Goal: Communication & Community: Answer question/provide support

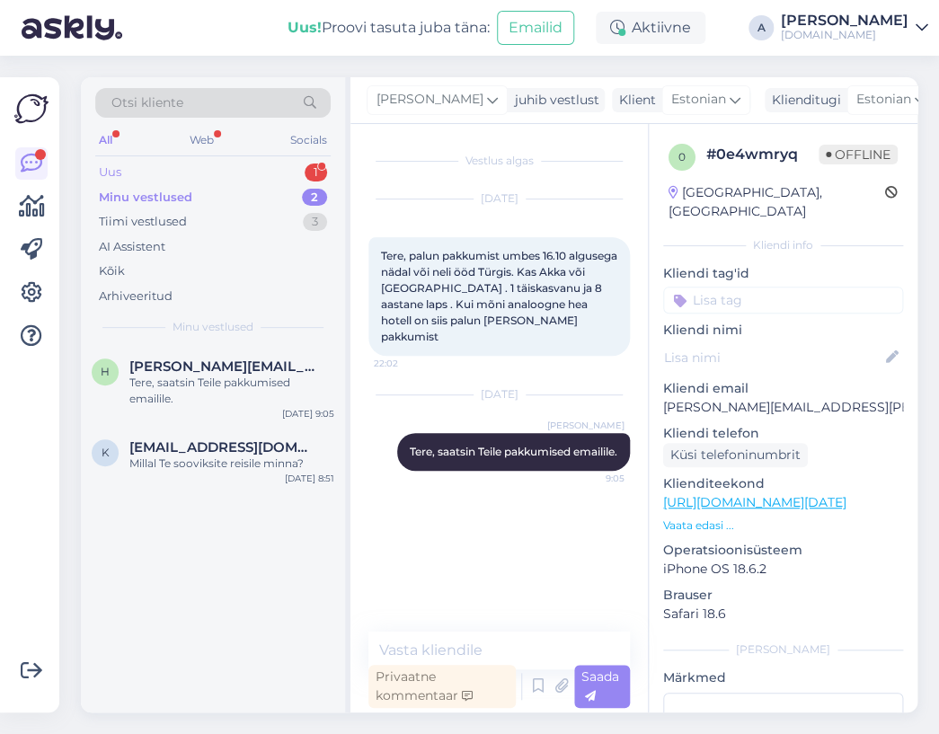
click at [320, 168] on div "1" at bounding box center [316, 173] width 22 height 18
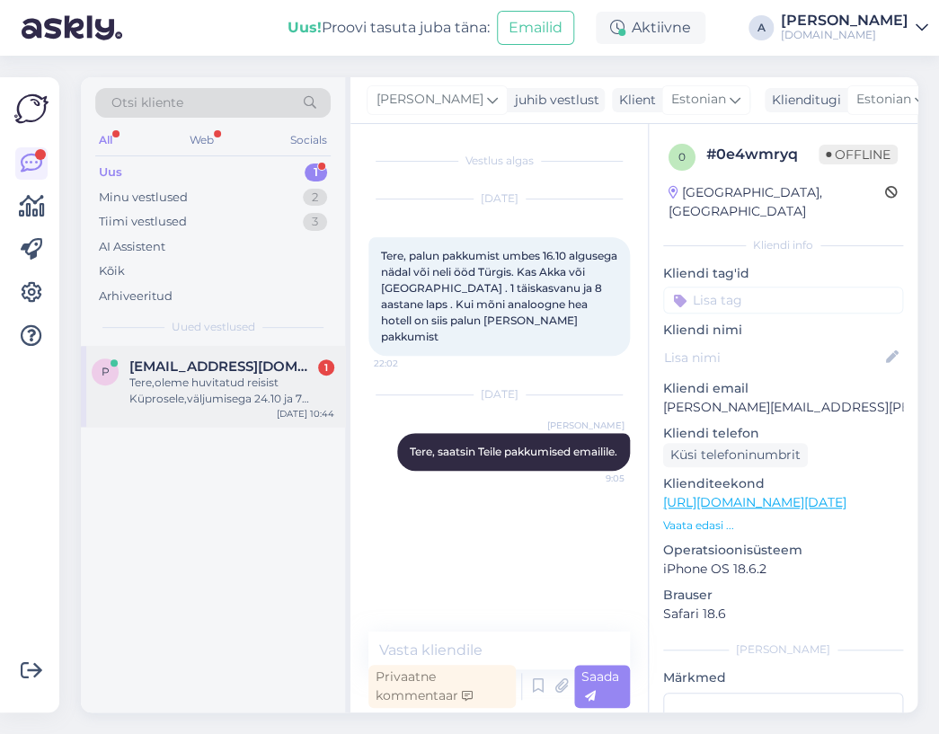
click at [269, 368] on span "[EMAIL_ADDRESS][DOMAIN_NAME]" at bounding box center [222, 367] width 187 height 16
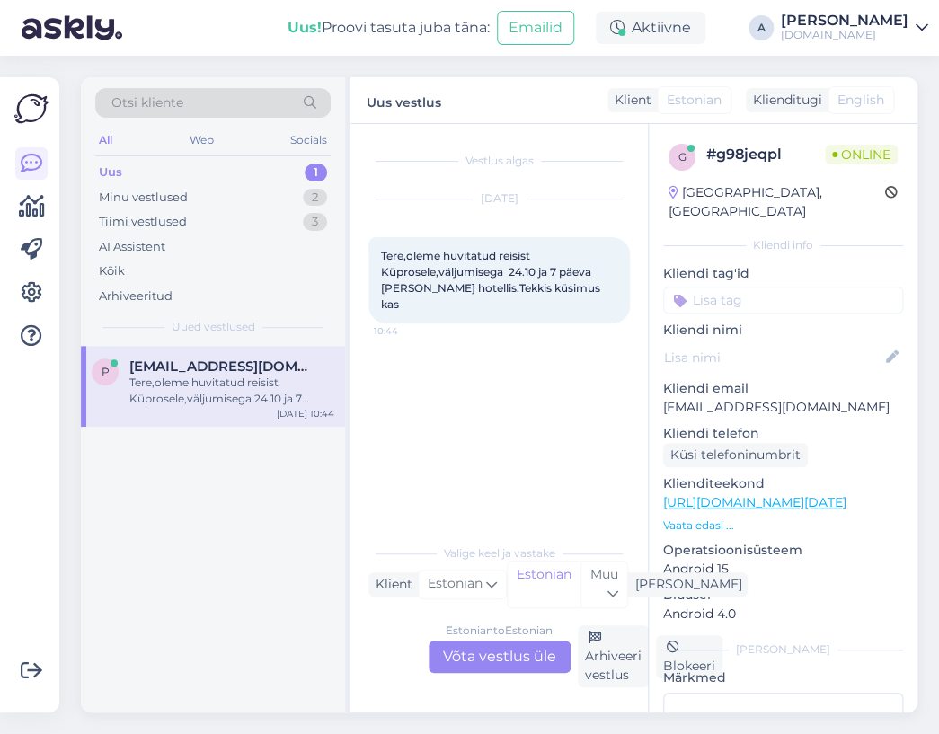
click at [513, 641] on div "Estonian to Estonian Võta vestlus üle" at bounding box center [500, 657] width 142 height 32
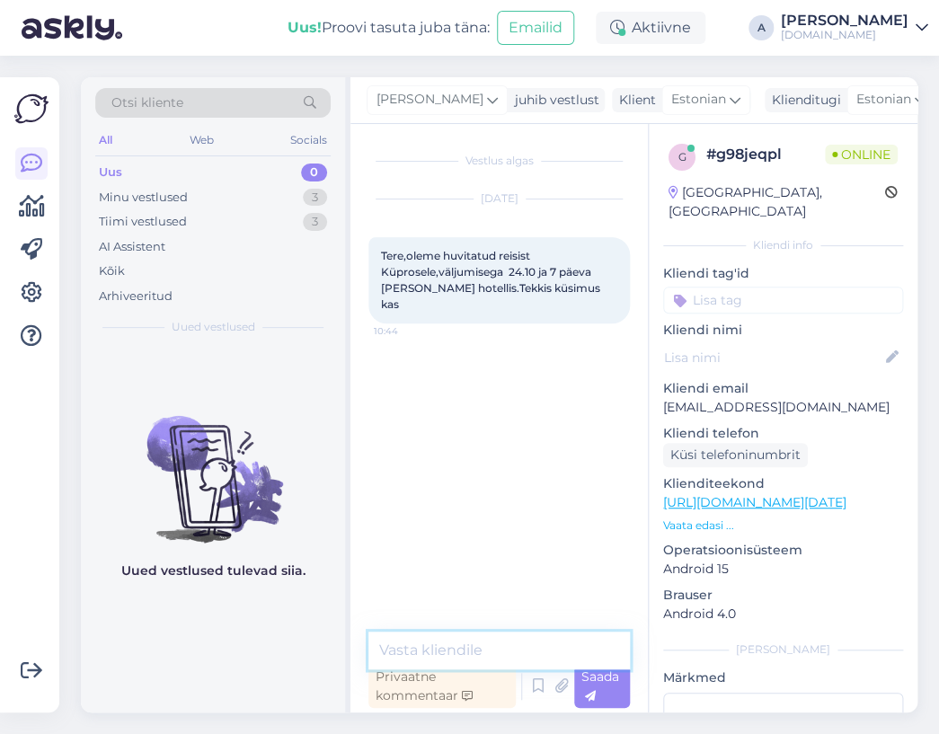
click at [503, 639] on textarea at bounding box center [500, 651] width 262 height 38
type textarea "Tere"
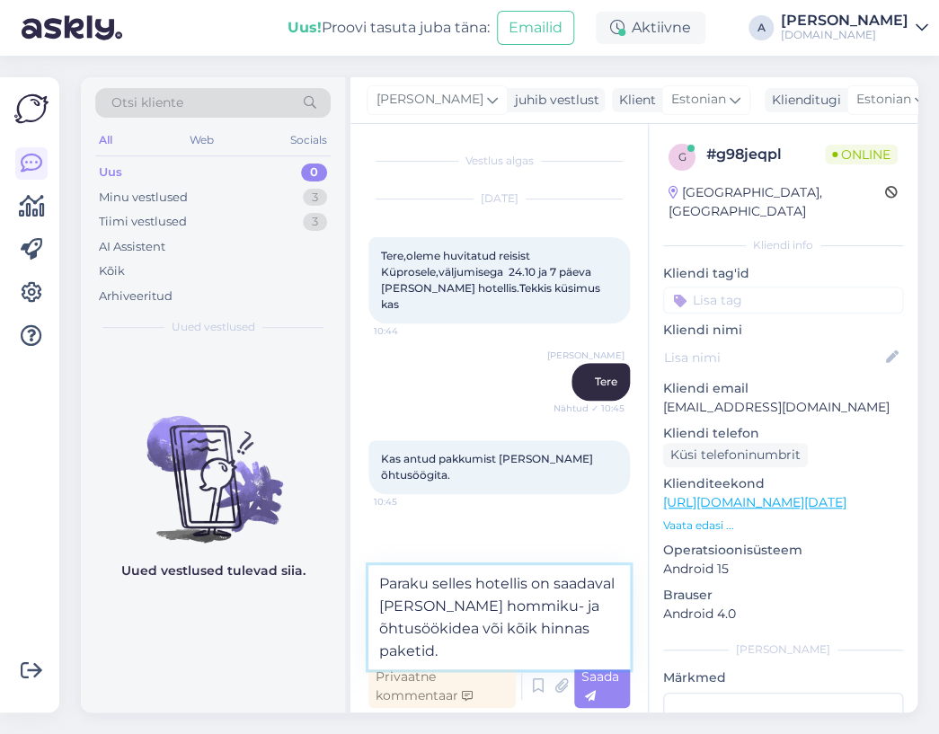
click at [600, 601] on textarea "Paraku selles hotellis on saadaval [PERSON_NAME] hommiku- ja õhtusöökidea või k…" at bounding box center [500, 617] width 262 height 104
type textarea "Paraku selles hotellis on saadaval [PERSON_NAME] hommiku- ja õhtusöökidega või …"
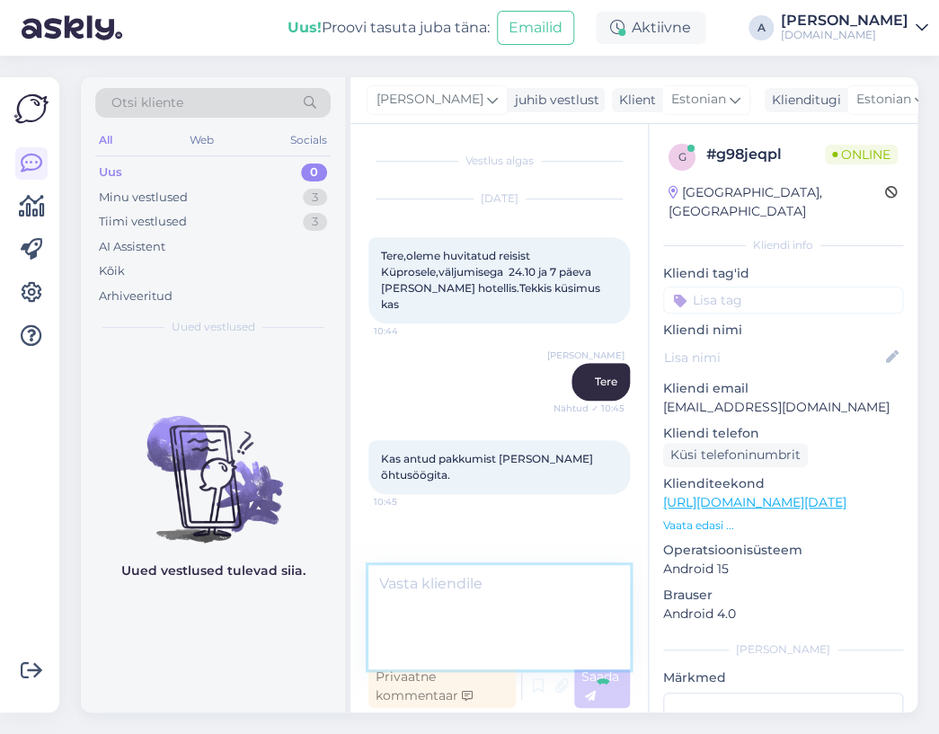
scroll to position [7, 0]
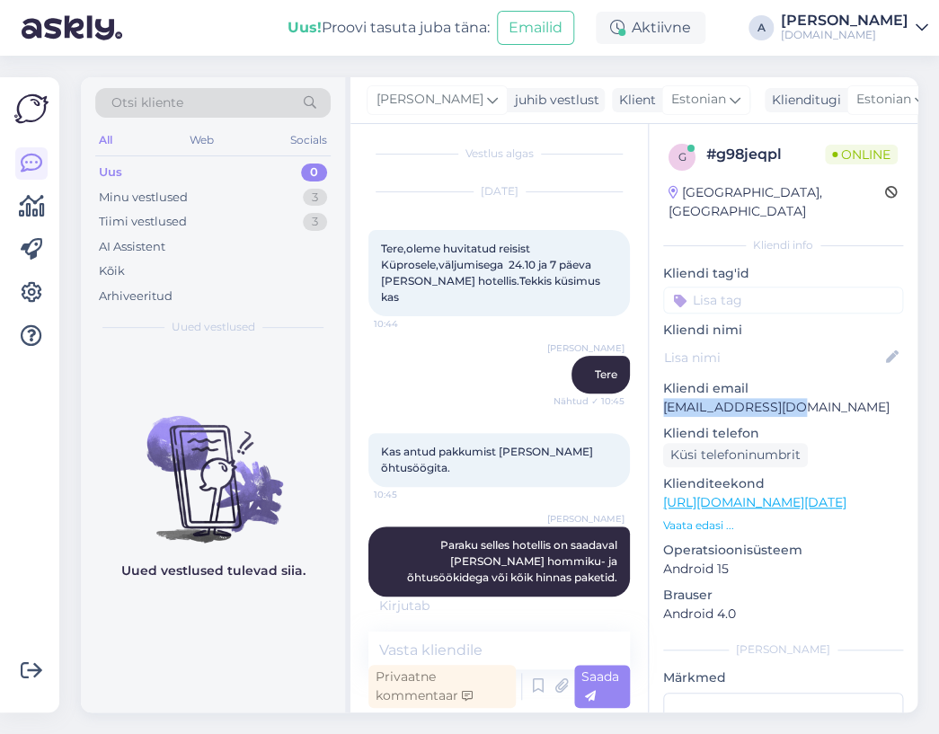
drag, startPoint x: 803, startPoint y: 387, endPoint x: 650, endPoint y: 386, distance: 152.8
click at [650, 386] on div "g # g98jeqpl Online [GEOGRAPHIC_DATA], [GEOGRAPHIC_DATA] Kliendi info Kliendi t…" at bounding box center [783, 503] width 269 height 758
copy p "[EMAIL_ADDRESS][DOMAIN_NAME]"
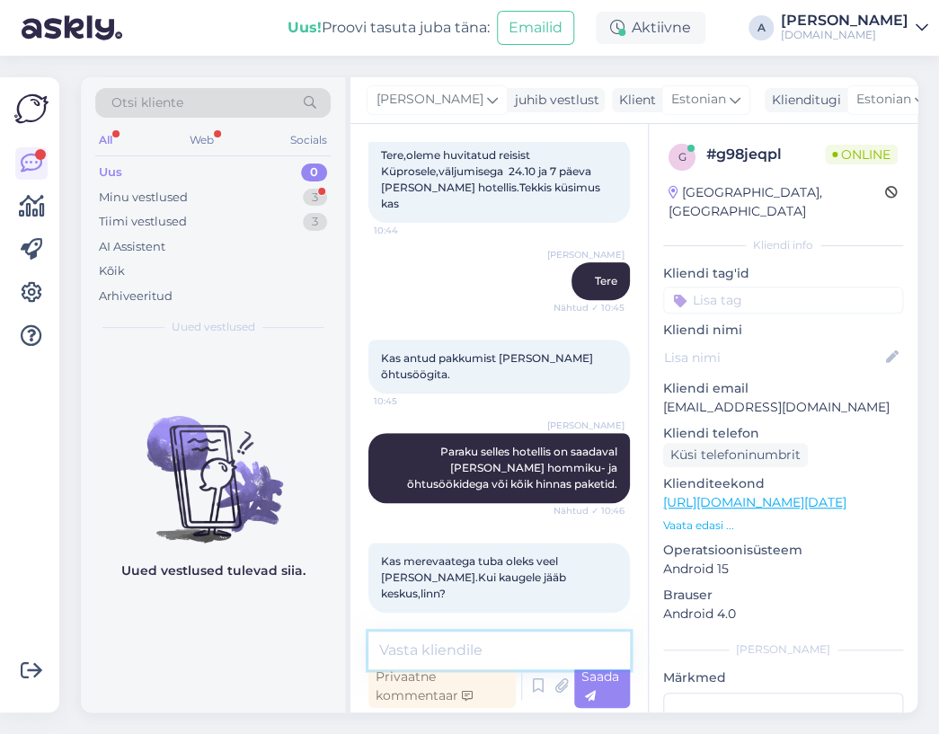
click at [523, 637] on textarea at bounding box center [500, 651] width 262 height 38
type textarea "Saatsin Teile reisi info emailile."
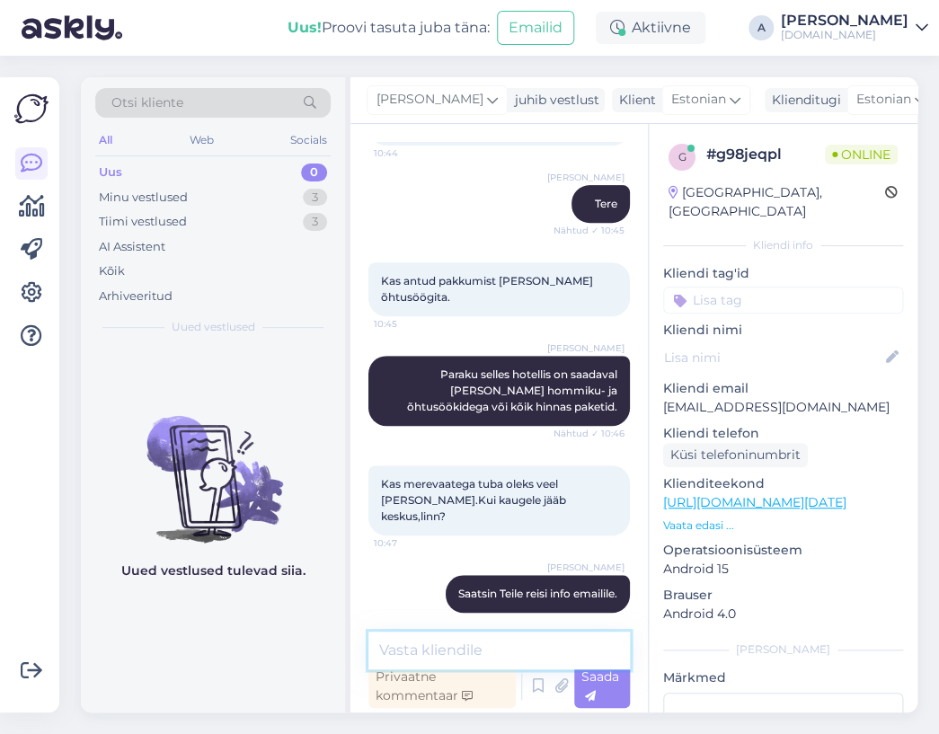
click at [505, 639] on textarea at bounding box center [500, 651] width 262 height 38
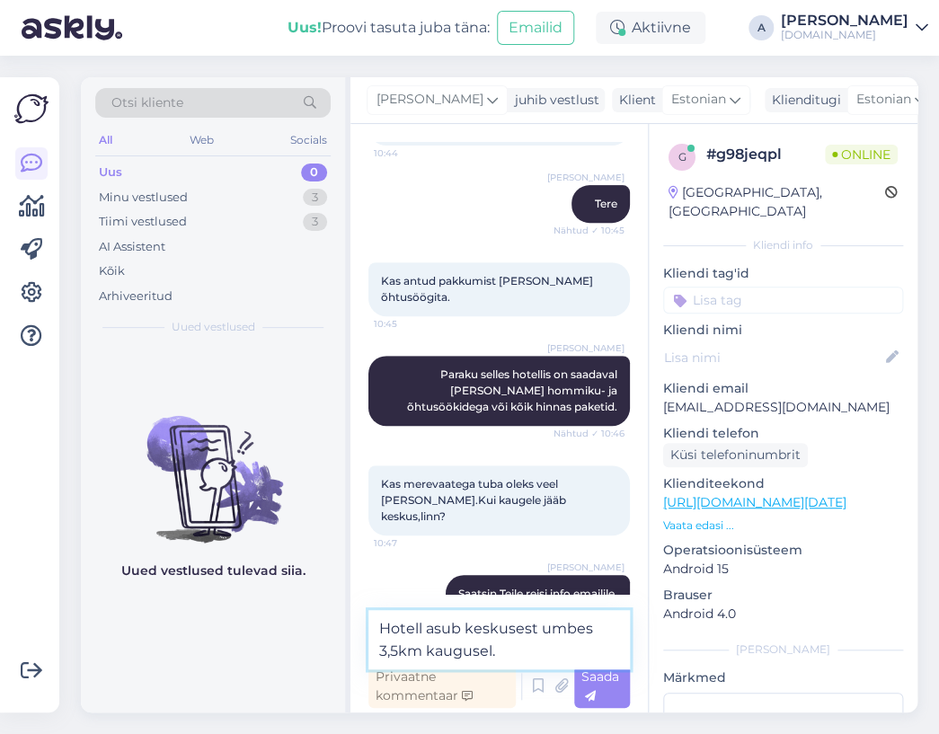
click at [385, 653] on textarea "Hotell asub keskusest umbes 3,5km kaugusel." at bounding box center [500, 639] width 262 height 59
type textarea "Hotell asub keskusest umbes 2,5km kaugusel."
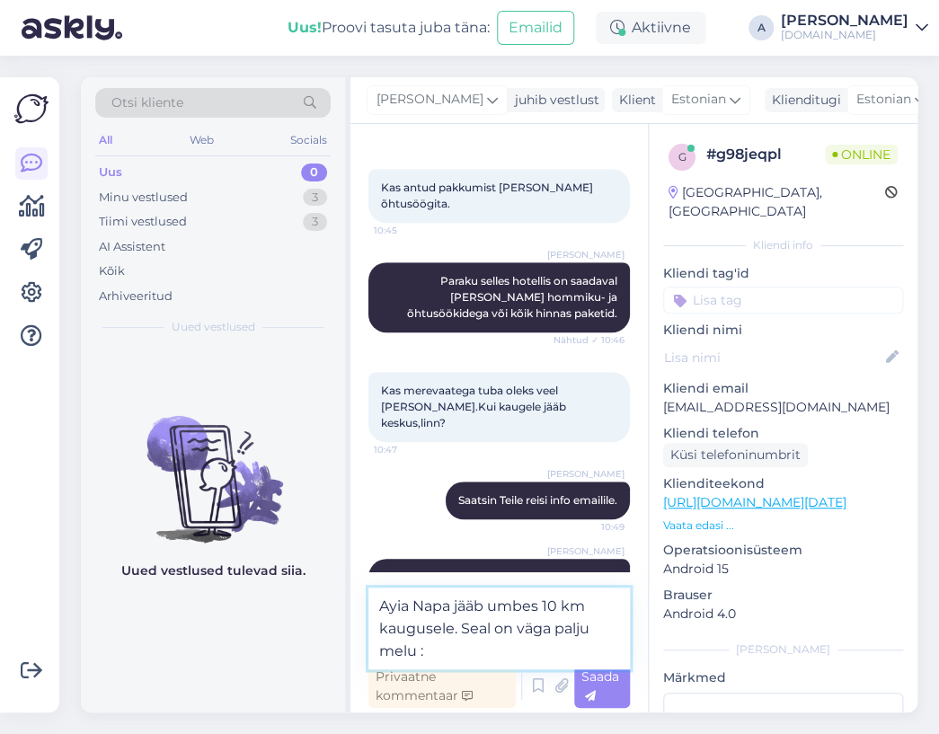
type textarea "Ayia Napa jääb umbes 10 km kaugusele. Seal on väga palju melu :)"
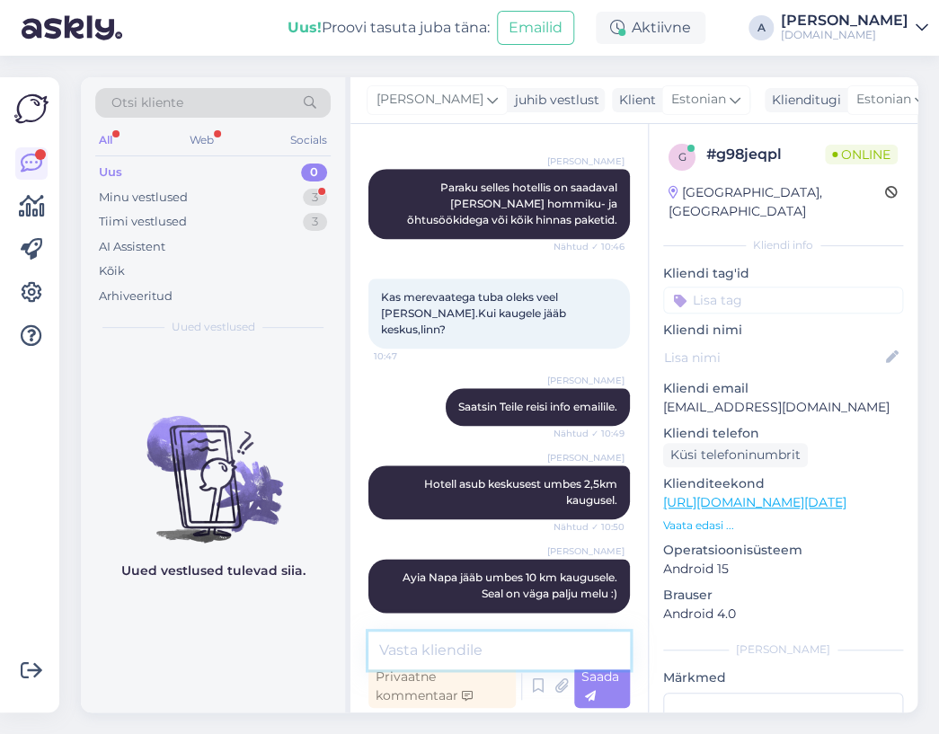
scroll to position [458, 0]
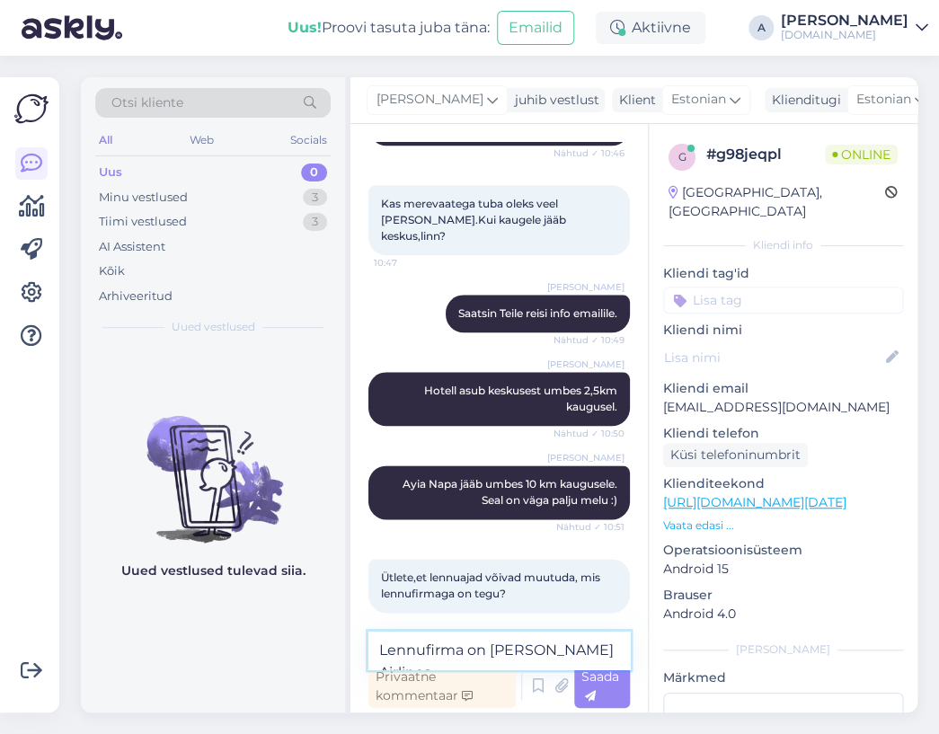
type textarea "Lennufirma on [PERSON_NAME] Airlines."
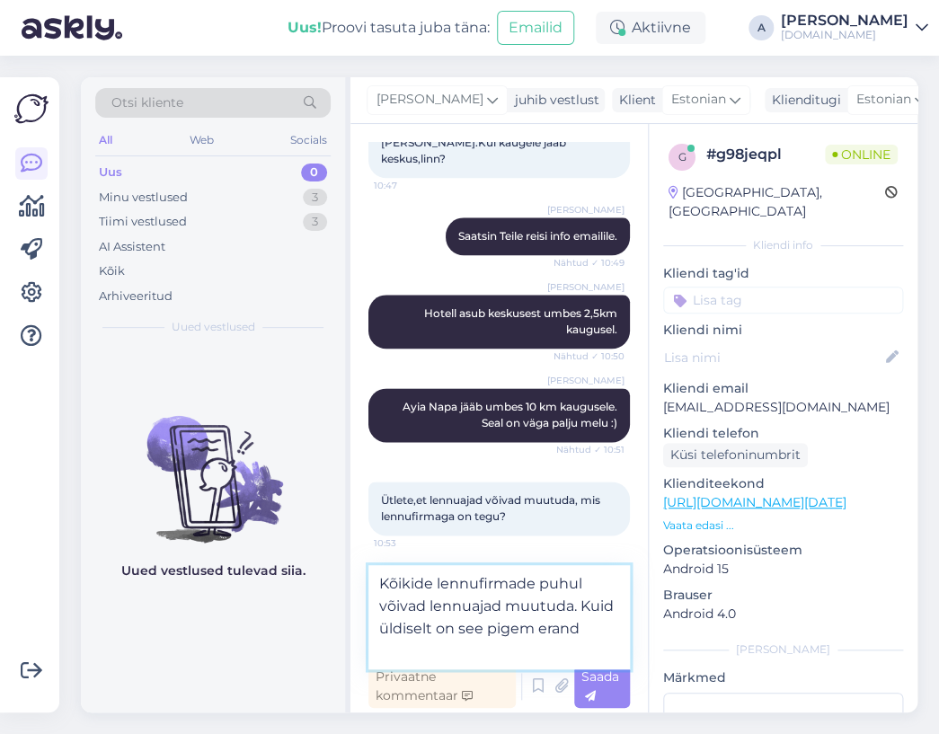
type textarea "Kõikide lennufirmade puhul võivad lennuajad muutuda. Kuid üldiselt on see pigem…"
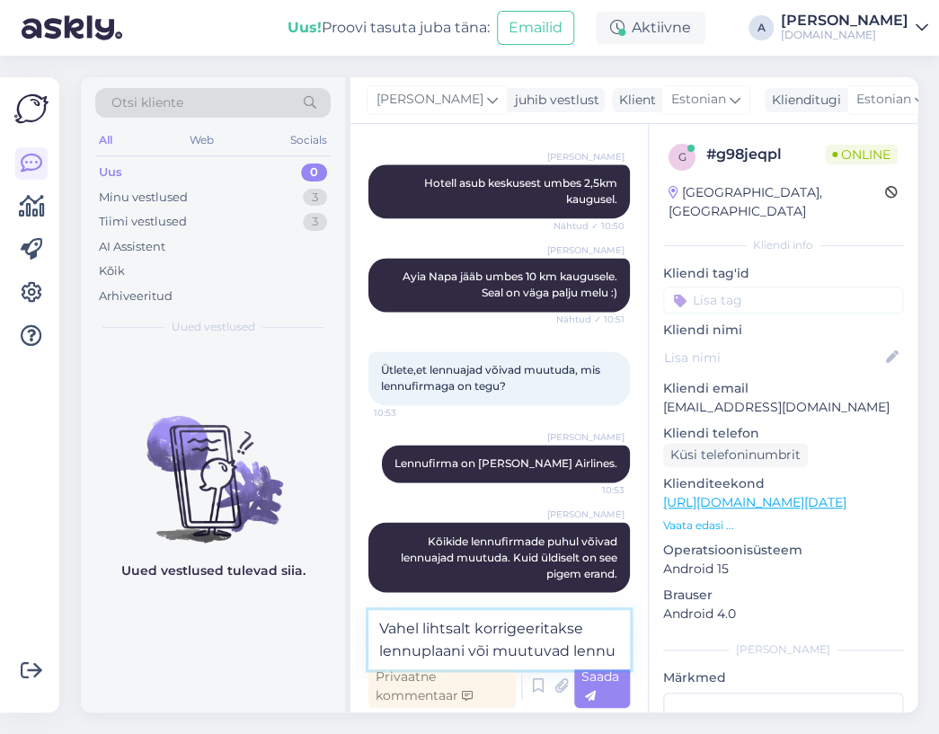
scroll to position [689, 0]
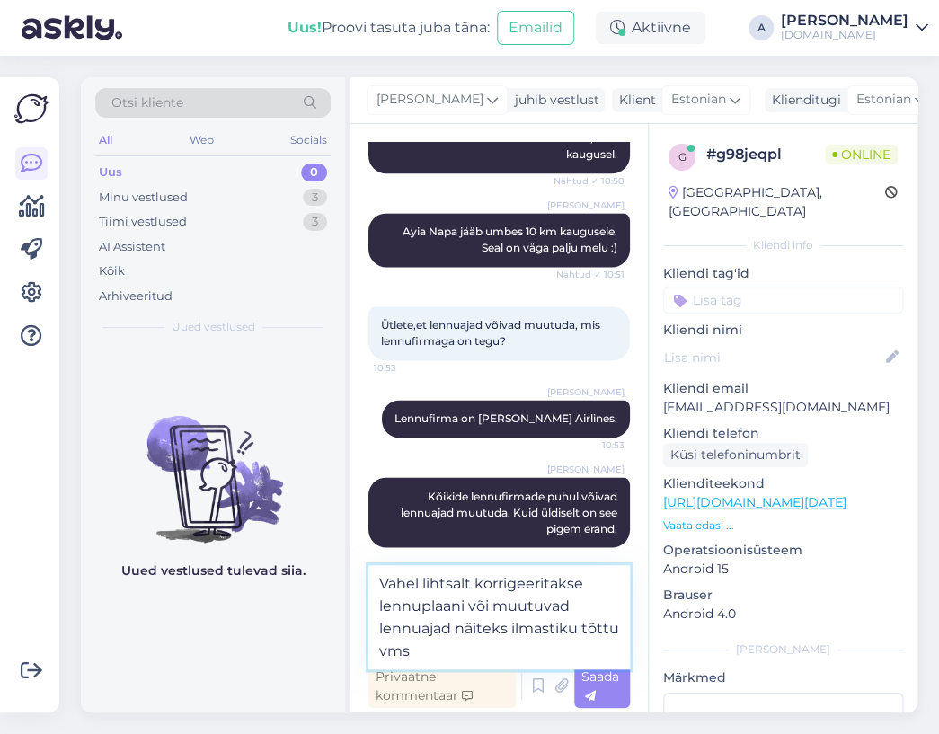
type textarea "Vahel lihtsalt korrigeeritakse lennuplaani või muutuvad lennuajad näiteks ilmas…"
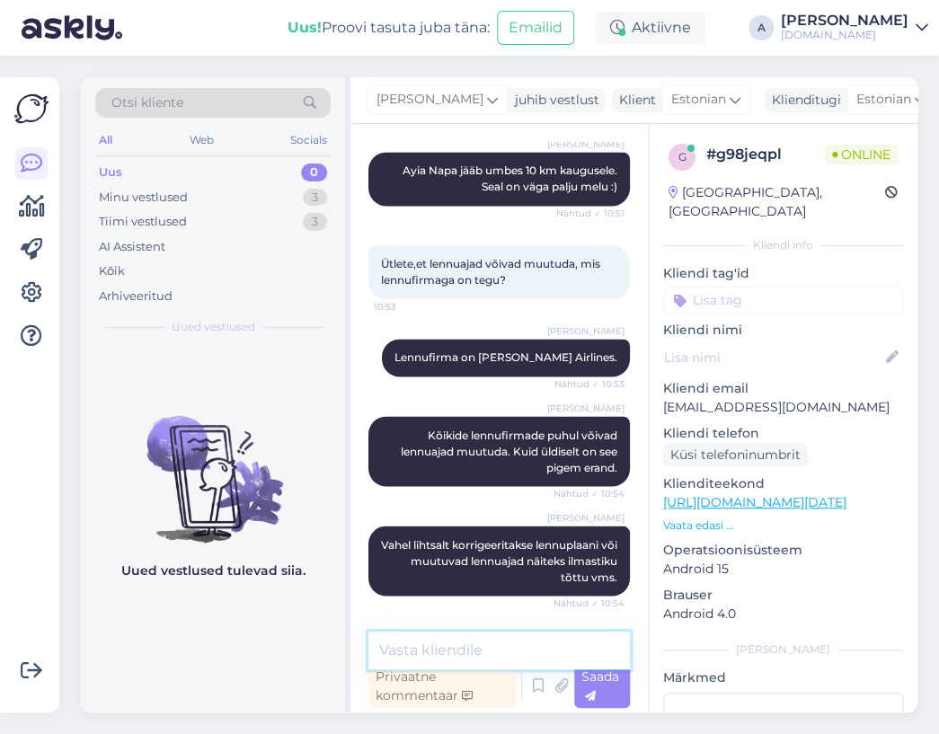
scroll to position [755, 0]
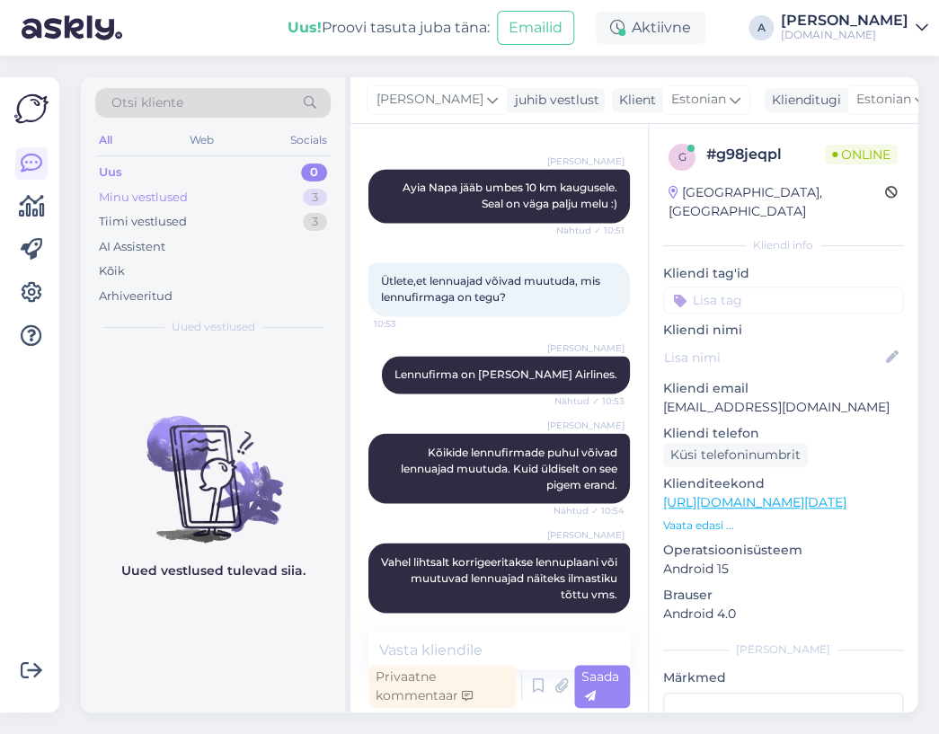
click at [322, 197] on div "3" at bounding box center [315, 198] width 24 height 18
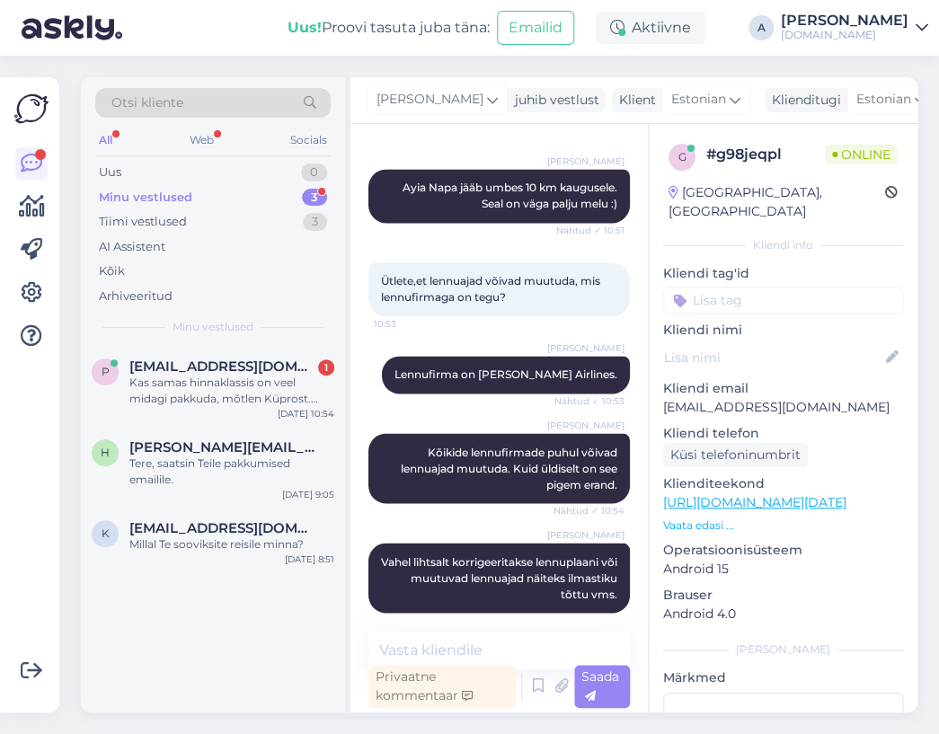
scroll to position [913, 0]
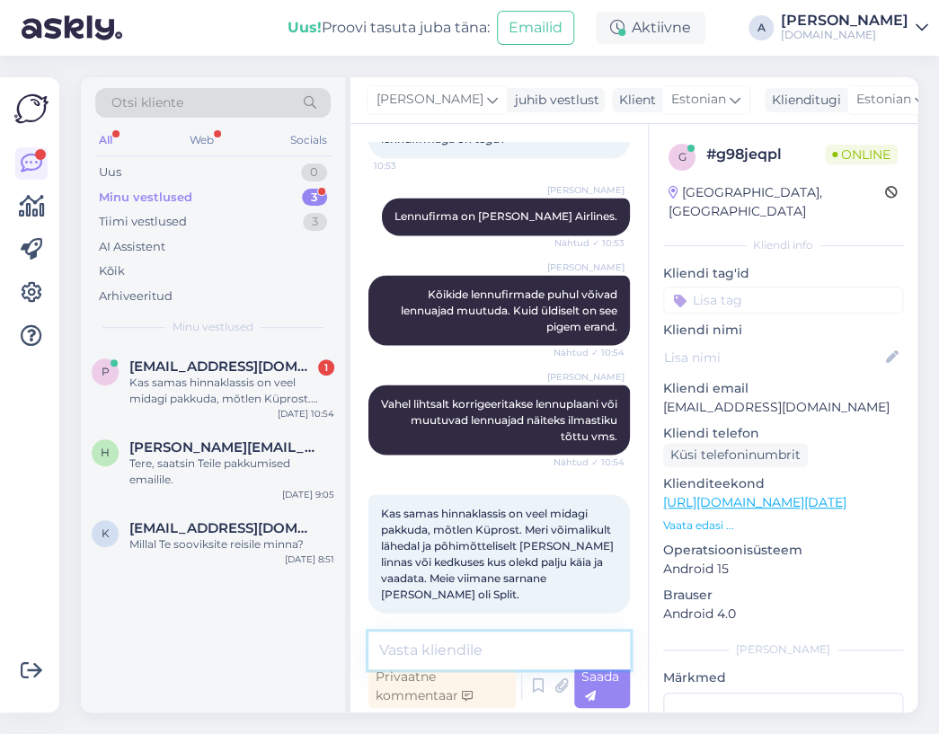
click at [503, 652] on textarea at bounding box center [500, 651] width 262 height 38
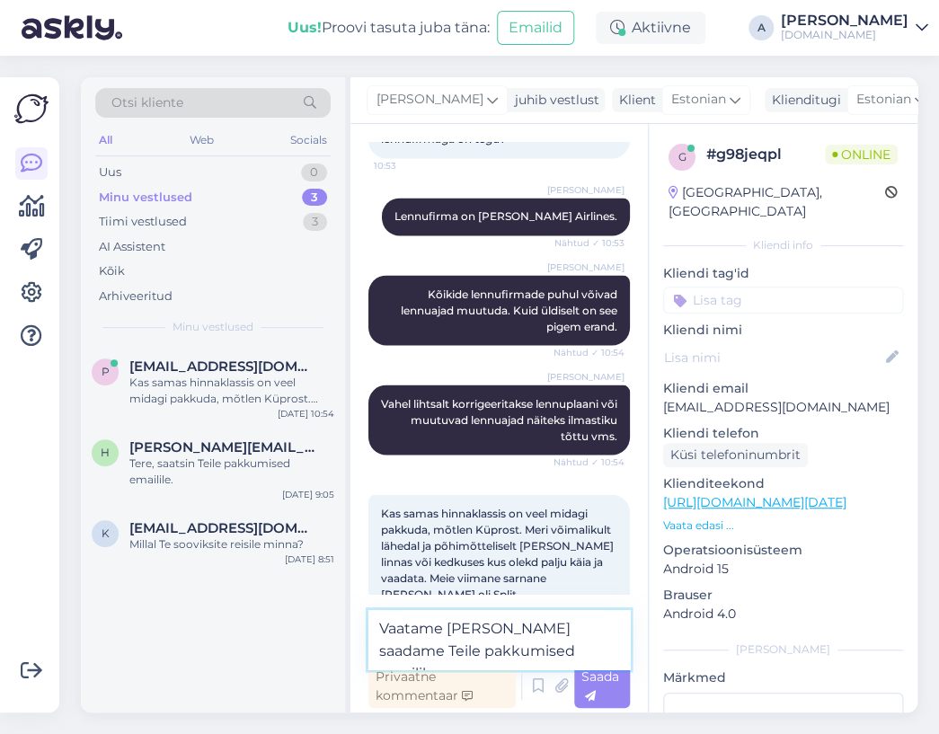
type textarea "Vaatame [PERSON_NAME] saadame Teile pakkumised emailile."
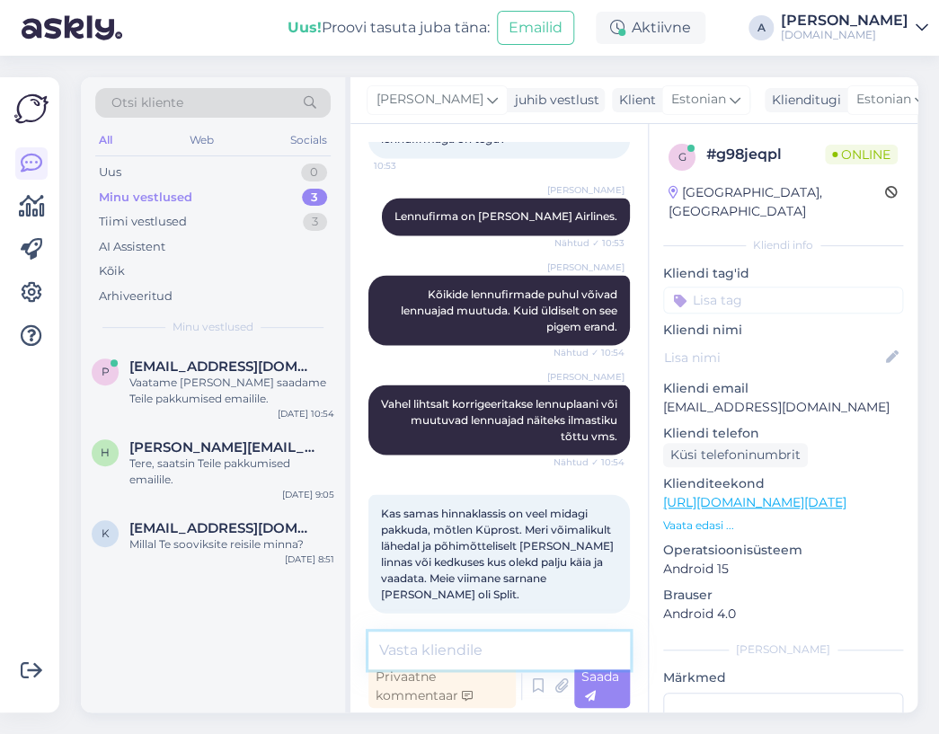
scroll to position [1007, 0]
